Goal: Task Accomplishment & Management: Use online tool/utility

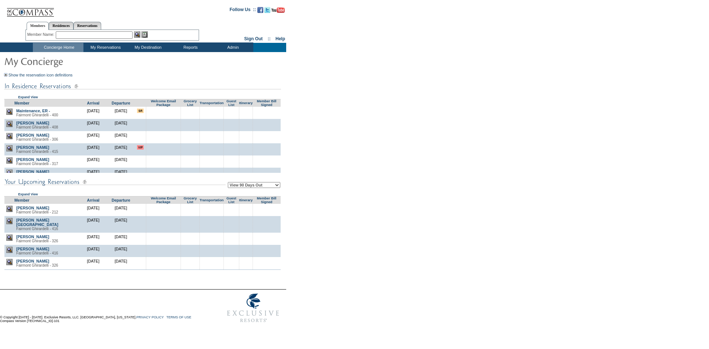
click at [389, 199] on form "Follow Us ::" at bounding box center [353, 164] width 707 height 325
drag, startPoint x: 338, startPoint y: 123, endPoint x: 333, endPoint y: 110, distance: 13.7
click at [333, 110] on form "Follow Us ::" at bounding box center [353, 164] width 707 height 325
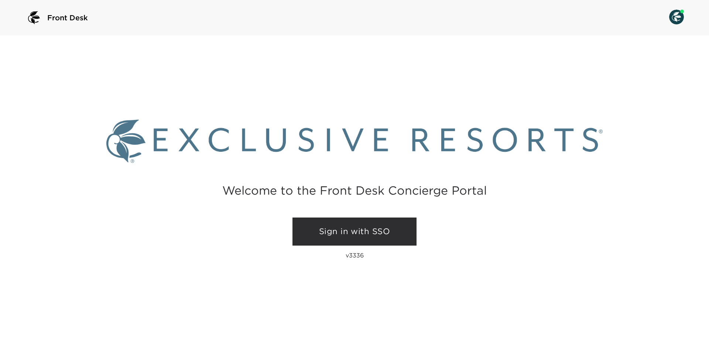
click at [341, 224] on link "Sign in with SSO" at bounding box center [355, 232] width 124 height 28
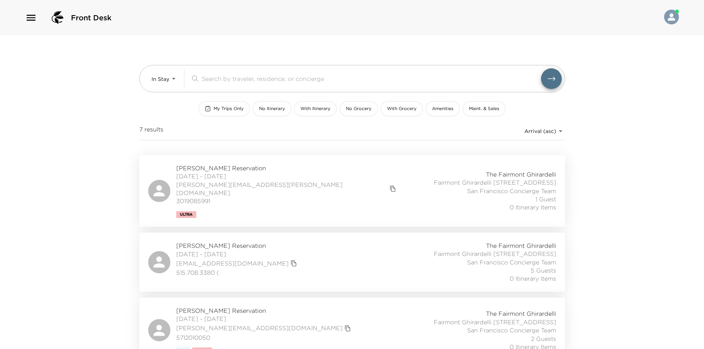
click at [31, 174] on div "Front Desk In Stay In-Stay ​ My Trips Only No Itinerary With Itinerary No Groce…" at bounding box center [352, 174] width 704 height 349
click at [297, 181] on div "Allison Jones Reservation 09/28/2025 - 10/03/2025 allison.bayley.j@gmail.com 30…" at bounding box center [352, 191] width 408 height 54
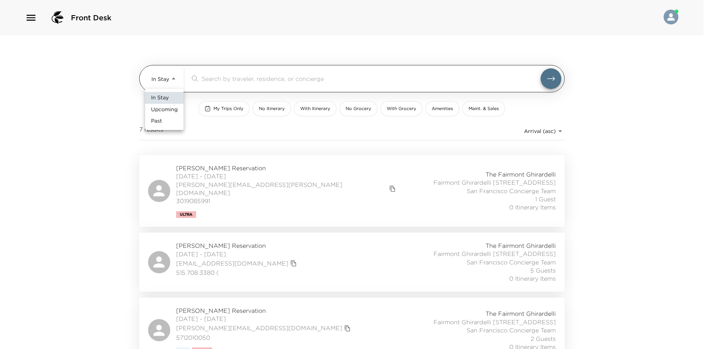
click at [160, 77] on body "Front Desk In Stay In-Stay ​ My Trips Only No Itinerary With Itinerary No Groce…" at bounding box center [354, 174] width 709 height 349
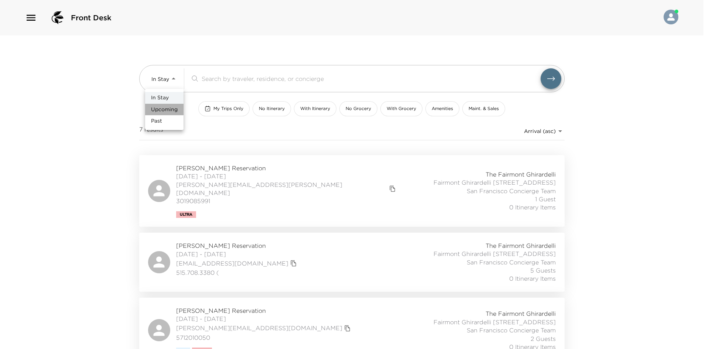
click at [160, 109] on span "Upcoming" at bounding box center [164, 109] width 27 height 7
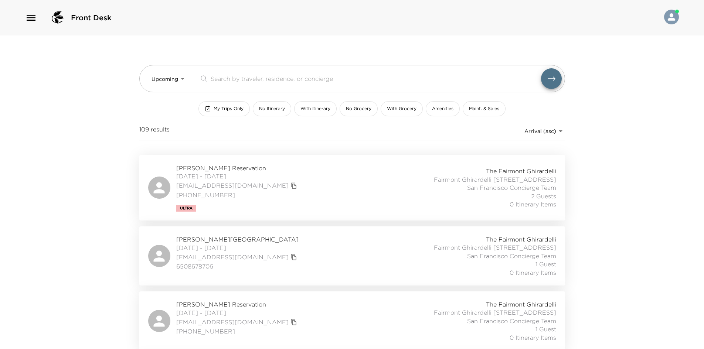
click at [89, 110] on div "Front Desk Upcoming Upcoming ​ My Trips Only No Itinerary With Itinerary No Gro…" at bounding box center [352, 174] width 704 height 349
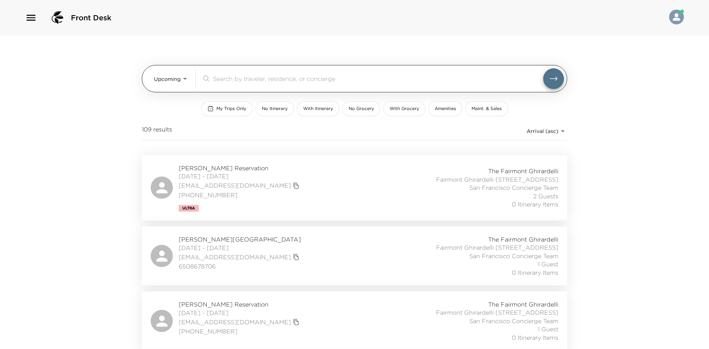
click at [153, 85] on body "Front Desk Upcoming Upcoming ​ My Trips Only No Itinerary With Itinerary No Gro…" at bounding box center [354, 174] width 709 height 349
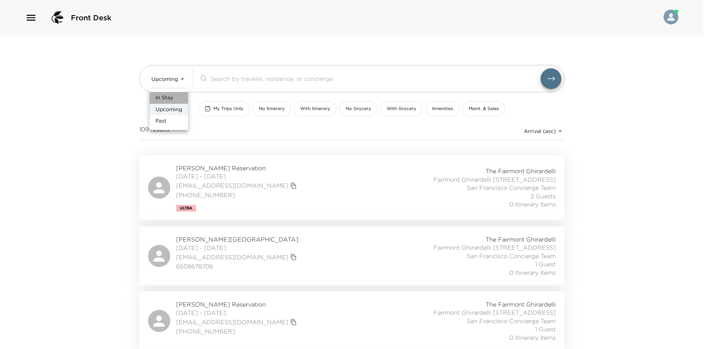
click at [158, 97] on span "In Stay" at bounding box center [164, 97] width 18 height 7
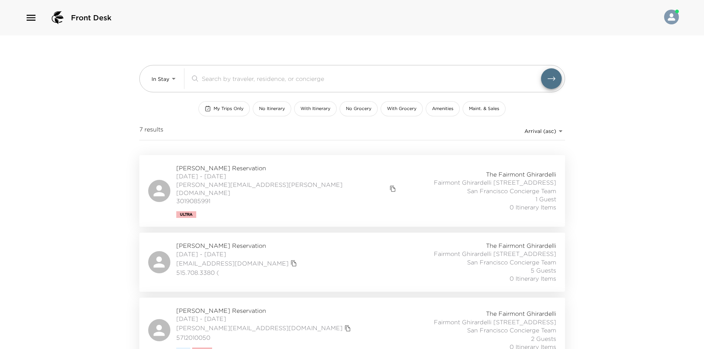
click at [110, 104] on div "Front Desk In Stay In-Stay ​ My Trips Only No Itinerary With Itinerary No Groce…" at bounding box center [352, 174] width 704 height 349
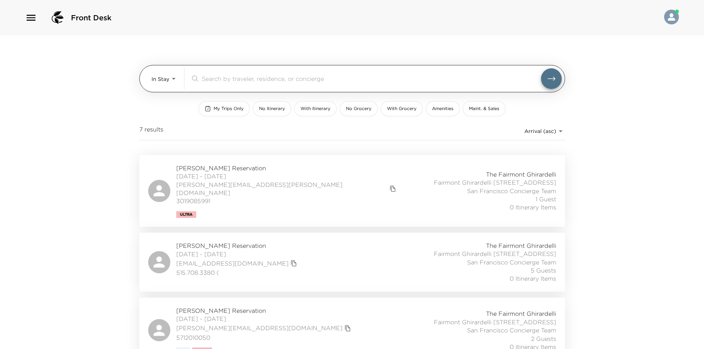
click at [165, 82] on body "Front Desk In Stay In-Stay ​ My Trips Only No Itinerary With Itinerary No Groce…" at bounding box center [352, 174] width 704 height 349
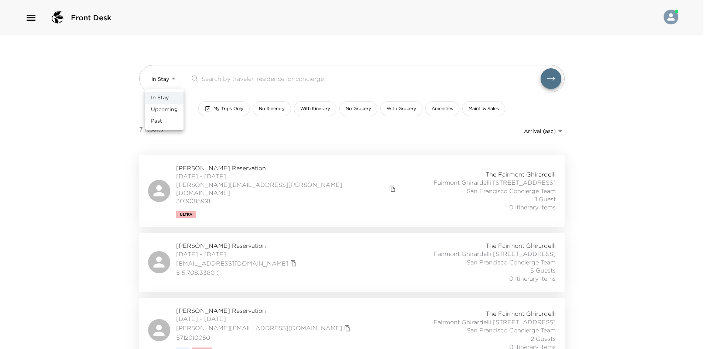
click at [160, 109] on span "Upcoming" at bounding box center [164, 109] width 27 height 7
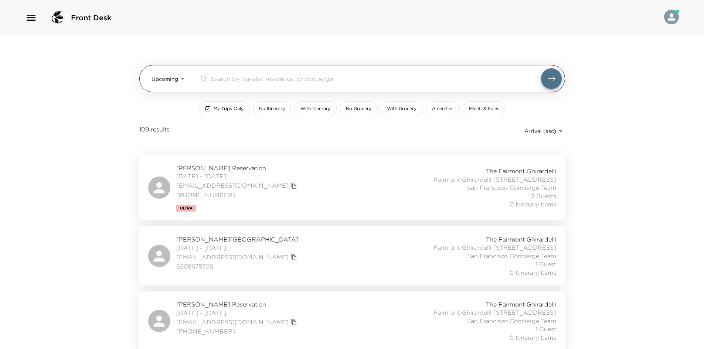
click at [172, 76] on body "Front Desk Upcoming Upcoming ​ My Trips Only No Itinerary With Itinerary No Gro…" at bounding box center [352, 174] width 704 height 349
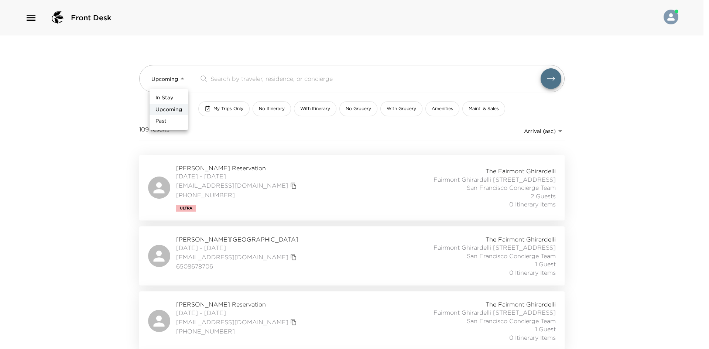
drag, startPoint x: 171, startPoint y: 93, endPoint x: 167, endPoint y: 95, distance: 5.1
click at [171, 93] on li "In Stay" at bounding box center [169, 98] width 38 height 12
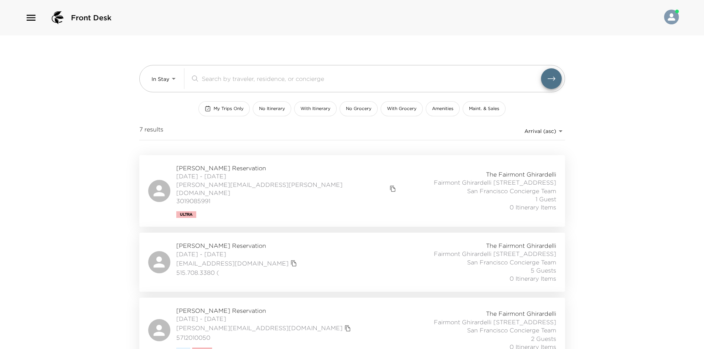
click at [111, 104] on div "Front Desk In Stay In-Stay ​ My Trips Only No Itinerary With Itinerary No Groce…" at bounding box center [352, 174] width 704 height 349
click at [276, 176] on div "[PERSON_NAME] Reservation [DATE] - [DATE] [PERSON_NAME][EMAIL_ADDRESS][PERSON_N…" at bounding box center [352, 191] width 408 height 54
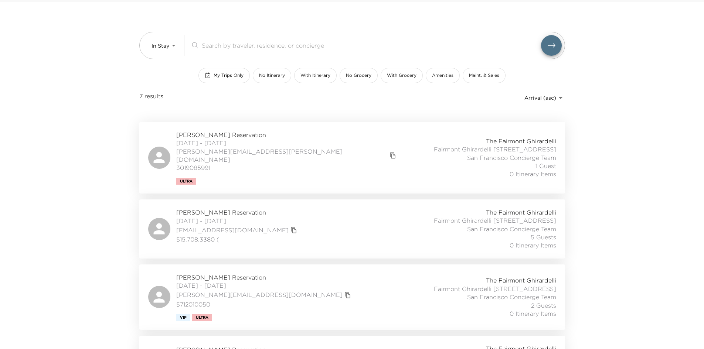
scroll to position [74, 0]
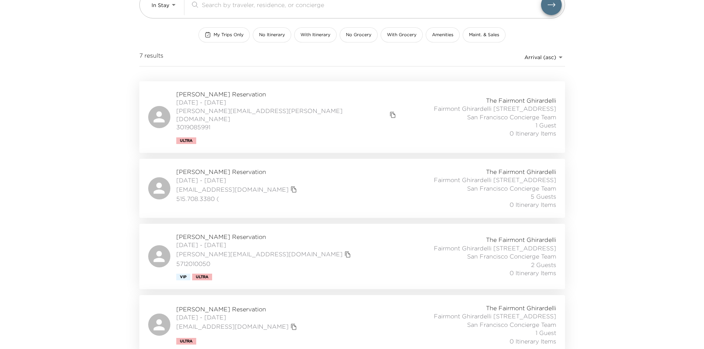
click at [270, 181] on div "[PERSON_NAME] Reservation [DATE] - [DATE] [EMAIL_ADDRESS][DOMAIN_NAME] 515.708.…" at bounding box center [352, 188] width 408 height 41
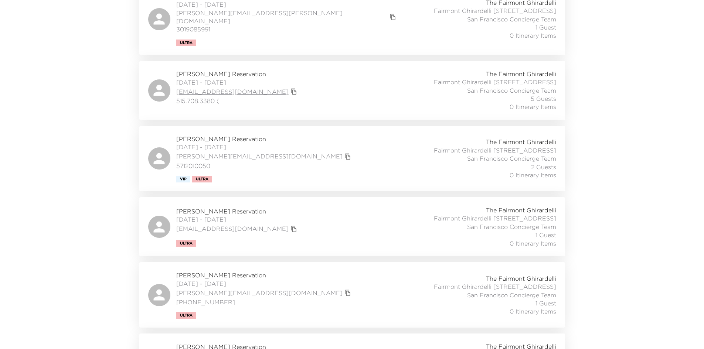
scroll to position [185, 0]
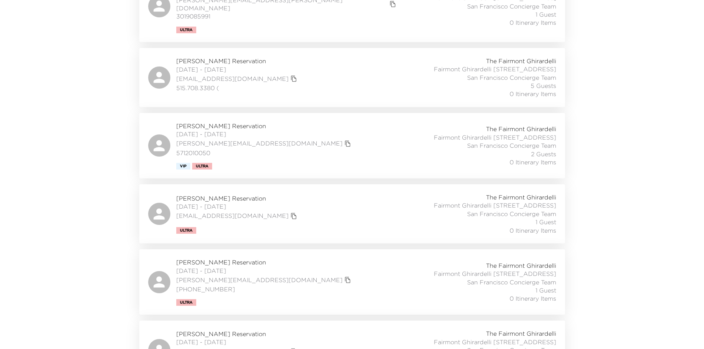
click at [265, 134] on div "[PERSON_NAME] Reservation [DATE] - [DATE] [PERSON_NAME][EMAIL_ADDRESS][DOMAIN_N…" at bounding box center [352, 146] width 408 height 48
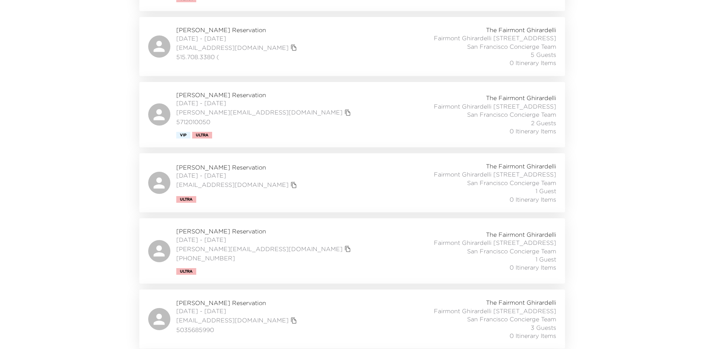
scroll to position [259, 0]
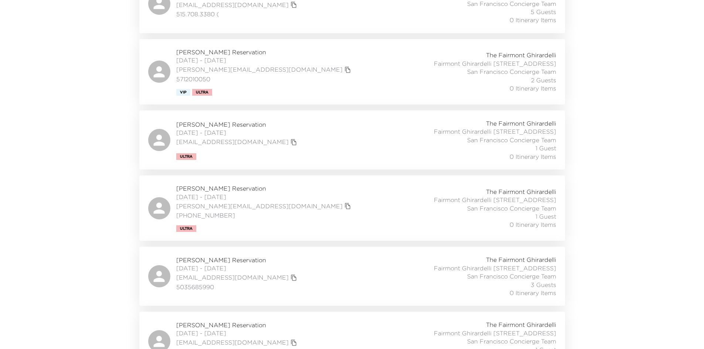
click at [280, 153] on div "[PERSON_NAME] Reservation [DATE] - [DATE] [EMAIL_ADDRESS][DOMAIN_NAME] Ultra Th…" at bounding box center [352, 139] width 408 height 41
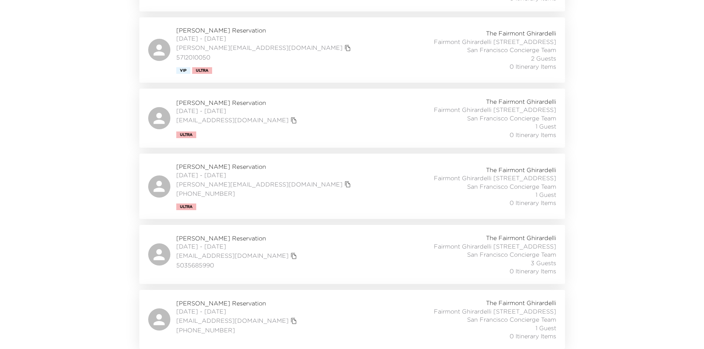
scroll to position [313, 0]
click at [280, 163] on div "[PERSON_NAME] Reservation [DATE] - [DATE] [PERSON_NAME][EMAIL_ADDRESS][DOMAIN_N…" at bounding box center [352, 187] width 408 height 48
click at [308, 237] on div "[PERSON_NAME] Reservation [DATE] - [DATE] [EMAIL_ADDRESS][DOMAIN_NAME] 50356859…" at bounding box center [352, 254] width 408 height 41
click at [290, 313] on div "[PERSON_NAME] Reservation [DATE] - [DATE] [EMAIL_ADDRESS][DOMAIN_NAME] [PHONE_N…" at bounding box center [352, 319] width 408 height 41
drag, startPoint x: 102, startPoint y: 148, endPoint x: 66, endPoint y: 148, distance: 35.8
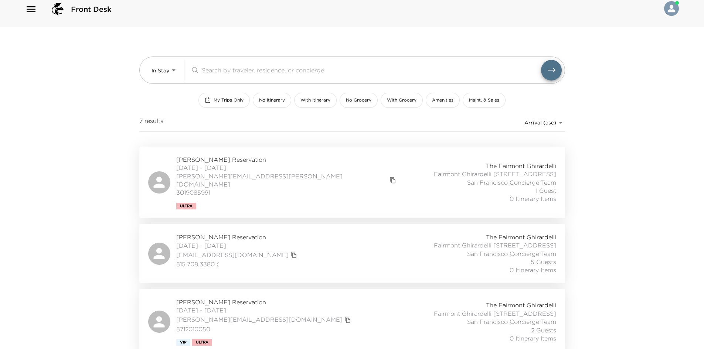
scroll to position [0, 0]
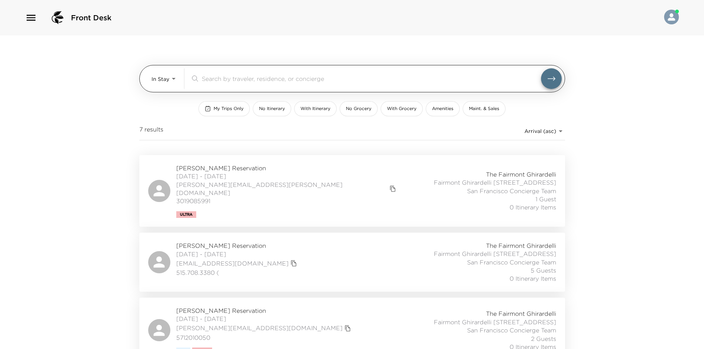
click at [158, 79] on body "Front Desk In Stay In-Stay ​ My Trips Only No Itinerary With Itinerary No Groce…" at bounding box center [352, 174] width 704 height 349
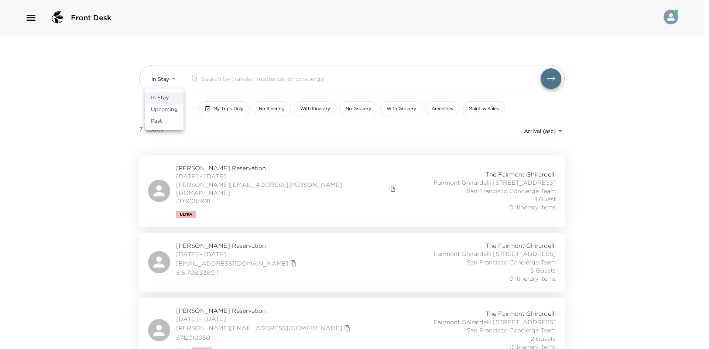
click at [158, 109] on span "Upcoming" at bounding box center [164, 109] width 27 height 7
type input "Upcoming"
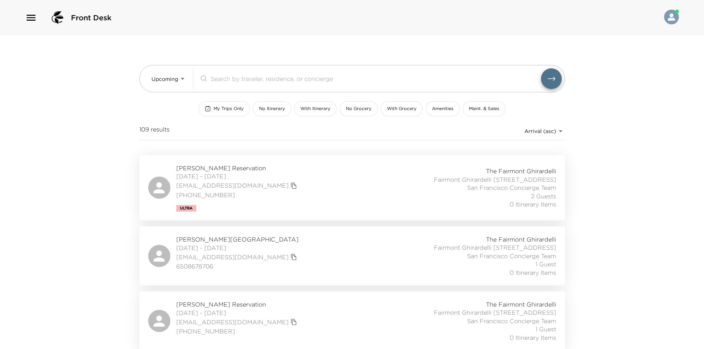
click at [308, 183] on div "[PERSON_NAME] Reservation [DATE] - [DATE] [EMAIL_ADDRESS][DOMAIN_NAME] [PHONE_N…" at bounding box center [352, 188] width 408 height 48
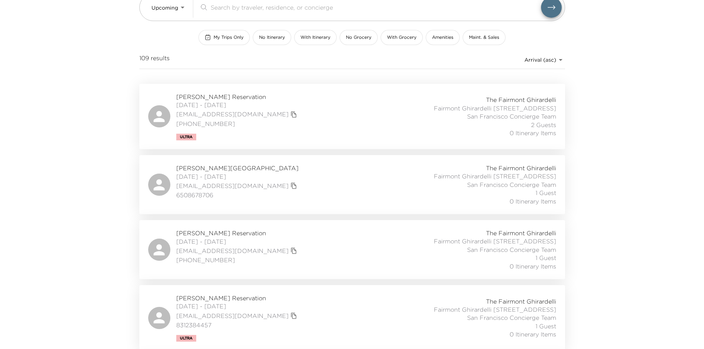
scroll to position [74, 0]
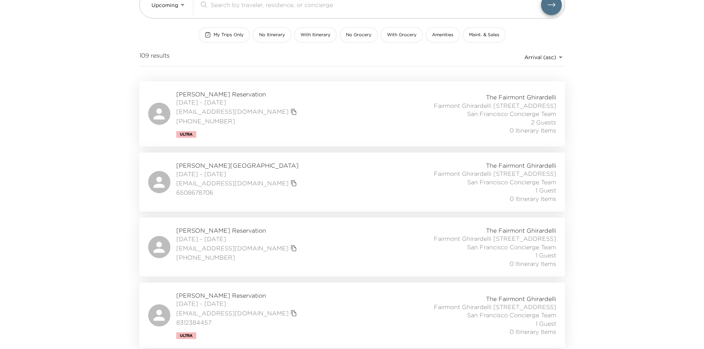
click at [283, 182] on div "[PERSON_NAME][GEOGRAPHIC_DATA] [DATE] - [DATE] [EMAIL_ADDRESS][DOMAIN_NAME] 650…" at bounding box center [352, 181] width 408 height 41
click at [286, 255] on div "[PERSON_NAME] Reservation [DATE] - [DATE] [EMAIL_ADDRESS][DOMAIN_NAME] [PHONE_N…" at bounding box center [352, 246] width 408 height 41
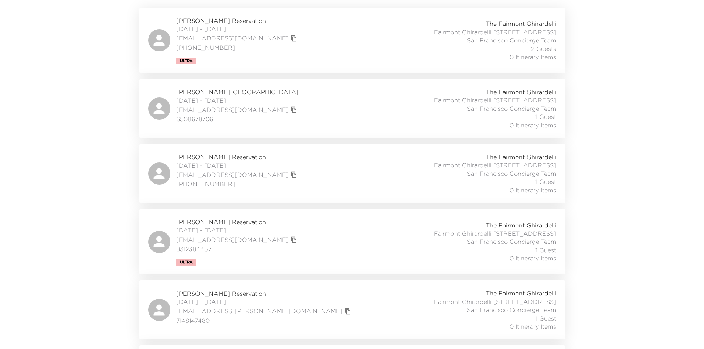
scroll to position [148, 0]
